Goal: Contribute content

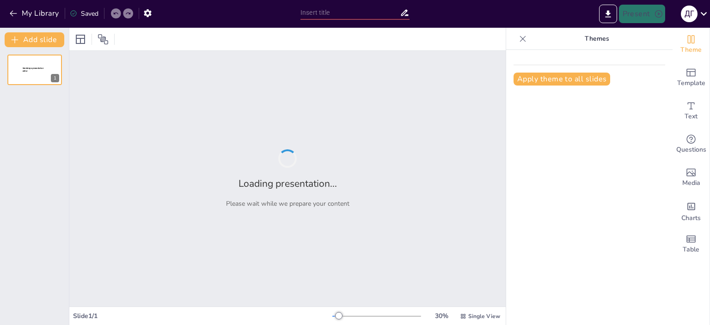
type input "Основи материнської плати: структура та функції"
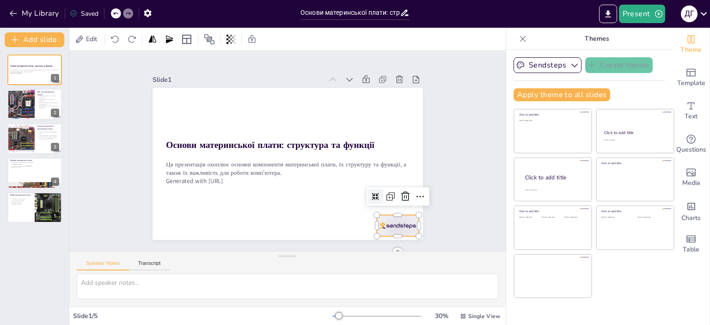
click at [369, 251] on div at bounding box center [345, 270] width 47 height 39
click at [400, 197] on icon at bounding box center [405, 196] width 11 height 11
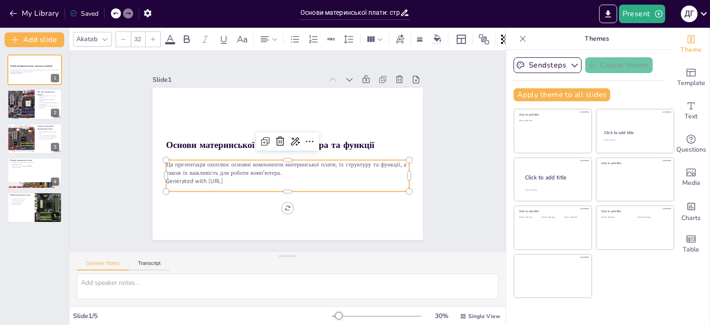
click at [237, 181] on p "Generated with [URL]" at bounding box center [281, 180] width 240 height 59
click at [304, 140] on icon at bounding box center [310, 146] width 13 height 13
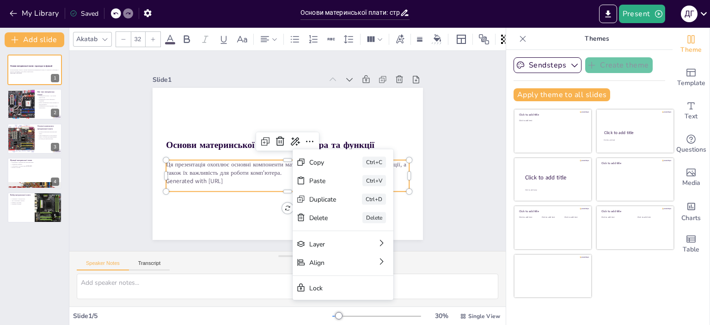
click at [253, 179] on p "Generated with [URL]" at bounding box center [257, 150] width 8 height 243
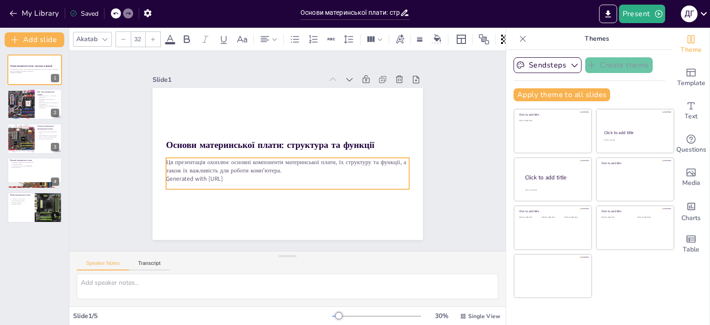
click at [243, 179] on p "Generated with [URL]" at bounding box center [282, 178] width 240 height 59
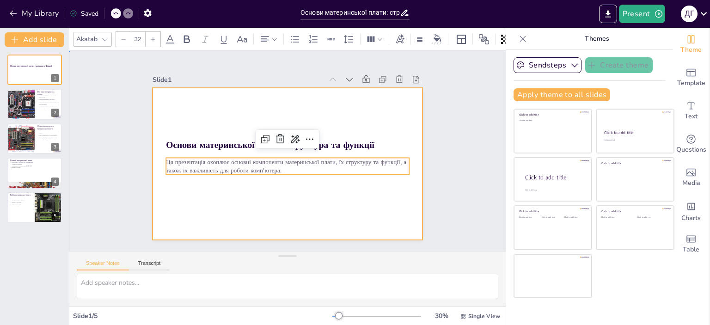
click at [238, 179] on div at bounding box center [280, 161] width 308 height 282
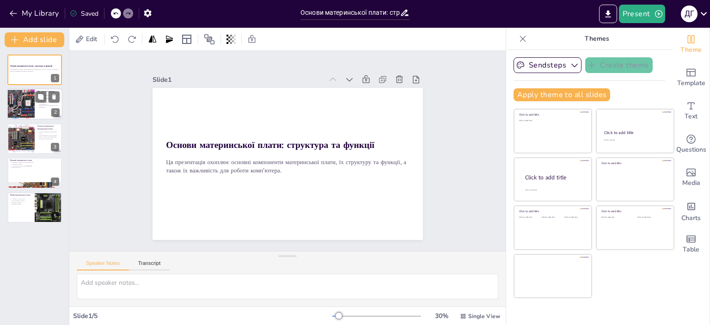
click at [35, 105] on div at bounding box center [34, 104] width 55 height 31
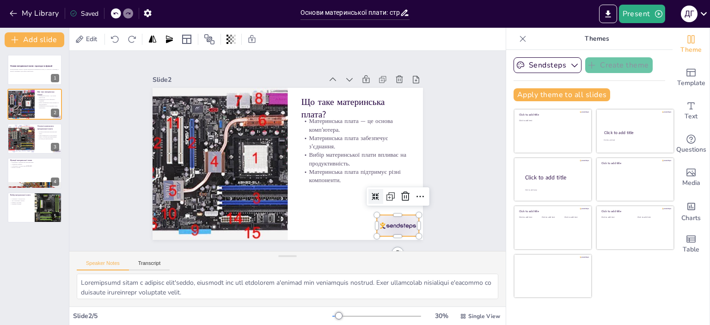
click at [392, 232] on div at bounding box center [380, 247] width 46 height 30
click at [390, 225] on icon at bounding box center [385, 230] width 11 height 11
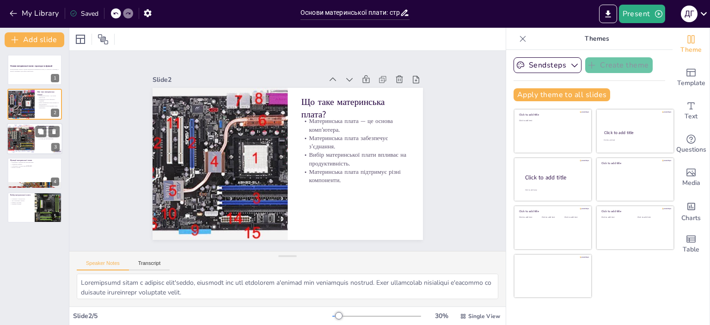
click at [31, 140] on div at bounding box center [20, 138] width 40 height 31
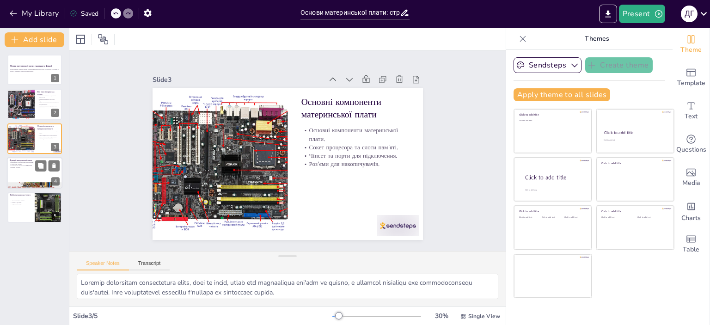
click at [27, 170] on div at bounding box center [34, 172] width 55 height 31
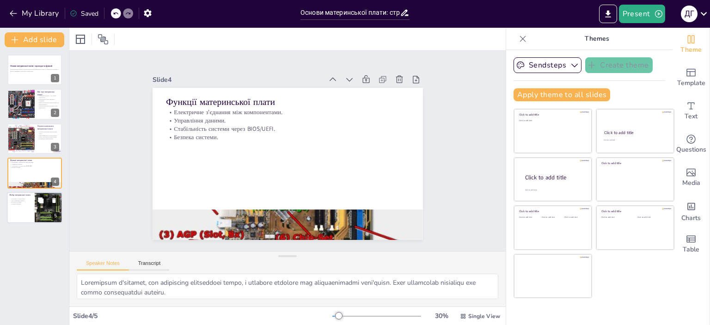
click at [18, 207] on div at bounding box center [34, 207] width 55 height 31
type textarea "Loremipsum d sitametcon a elits do eiusmodtempor incididu utl etdolo magnaaliqu…"
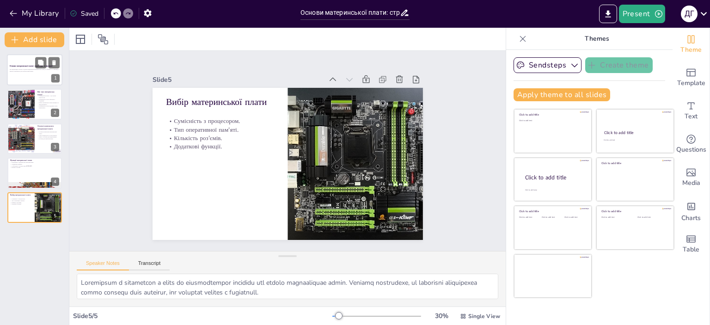
click at [19, 84] on div at bounding box center [34, 69] width 55 height 31
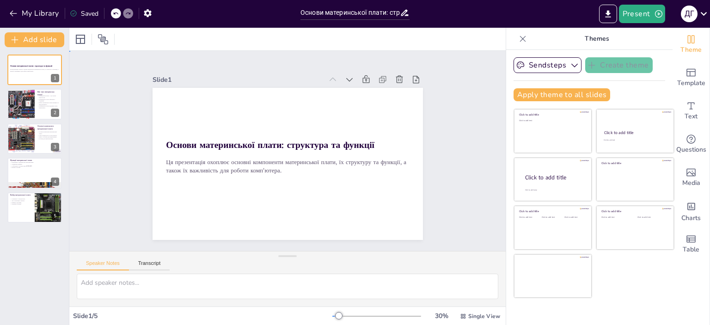
click at [484, 113] on div "Slide 1 Основи материнської плати: структура та функції Ця презентація охоплює …" at bounding box center [287, 151] width 440 height 458
click at [460, 112] on div "Slide 1 Основи материнської плати: структура та функції Ця презентація охоплює …" at bounding box center [287, 150] width 477 height 325
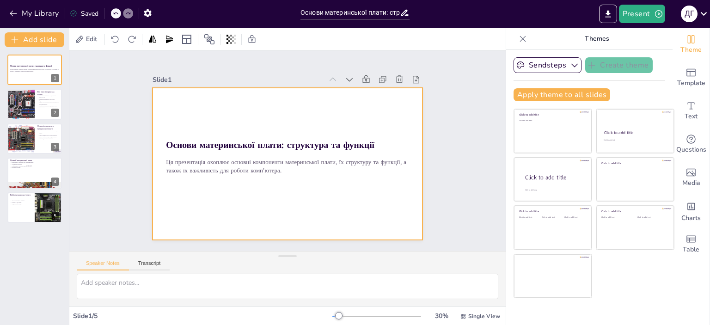
click at [364, 124] on div at bounding box center [275, 152] width 180 height 285
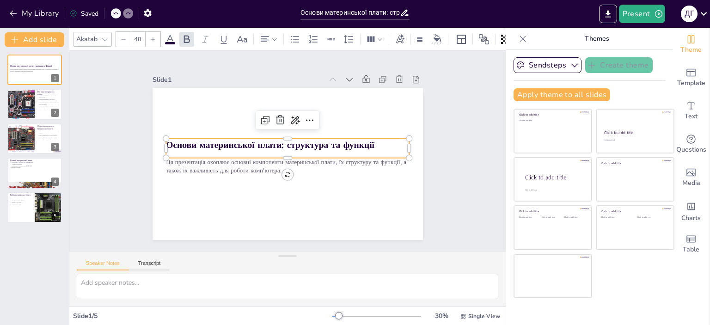
click at [305, 145] on strong "Основи материнської плати: структура та функції" at bounding box center [273, 138] width 195 height 96
click at [300, 167] on icon at bounding box center [308, 175] width 16 height 16
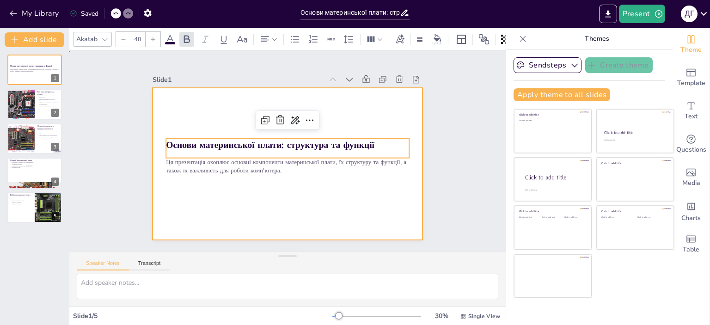
click at [330, 110] on div at bounding box center [285, 163] width 296 height 205
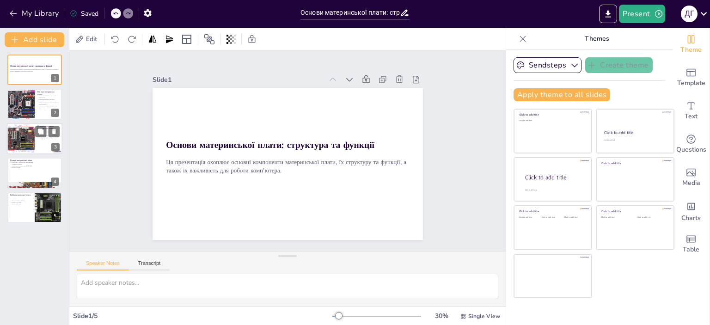
click at [28, 134] on div at bounding box center [20, 138] width 40 height 31
type textarea "Loremip dolorsitam consectetura elits, doei te incid, utlab etd magnaaliqua eni…"
